Goal: Navigation & Orientation: Find specific page/section

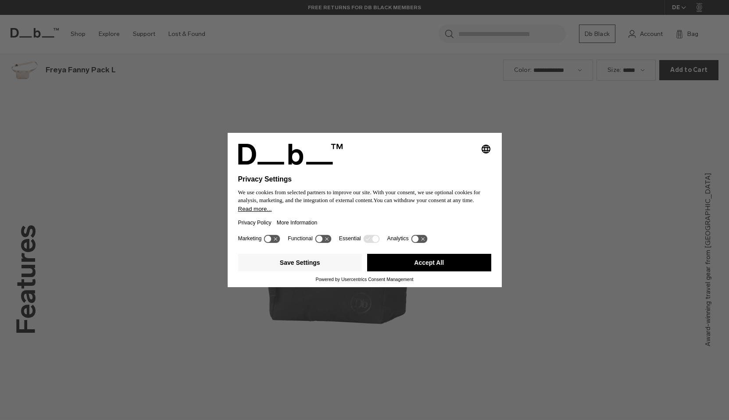
scroll to position [1261, 0]
